Goal: Navigation & Orientation: Find specific page/section

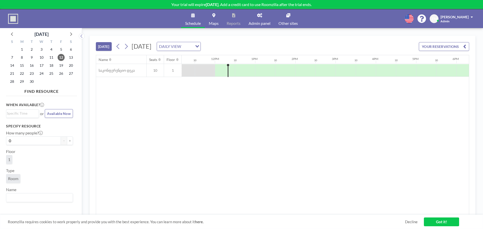
scroll to position [0, 462]
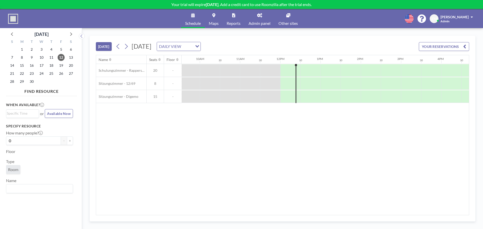
scroll to position [0, 462]
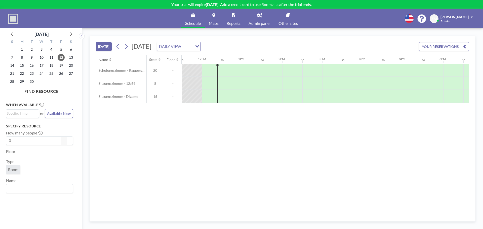
click at [232, 21] on span "Reports" at bounding box center [233, 23] width 14 height 4
click at [263, 20] on link "Admin panel" at bounding box center [259, 18] width 30 height 19
